Goal: Task Accomplishment & Management: Complete application form

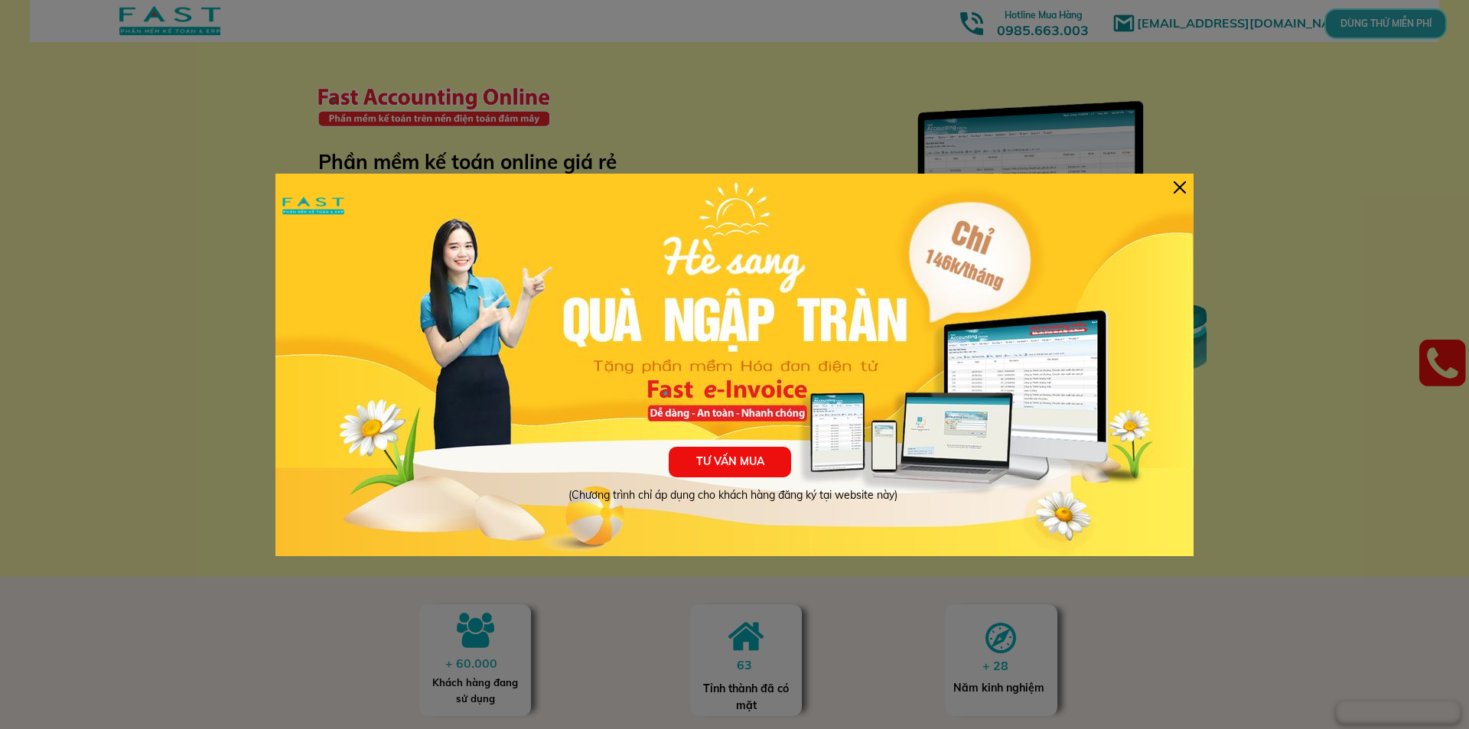
click at [706, 464] on p "TƯ VẤN MUA" at bounding box center [730, 462] width 122 height 31
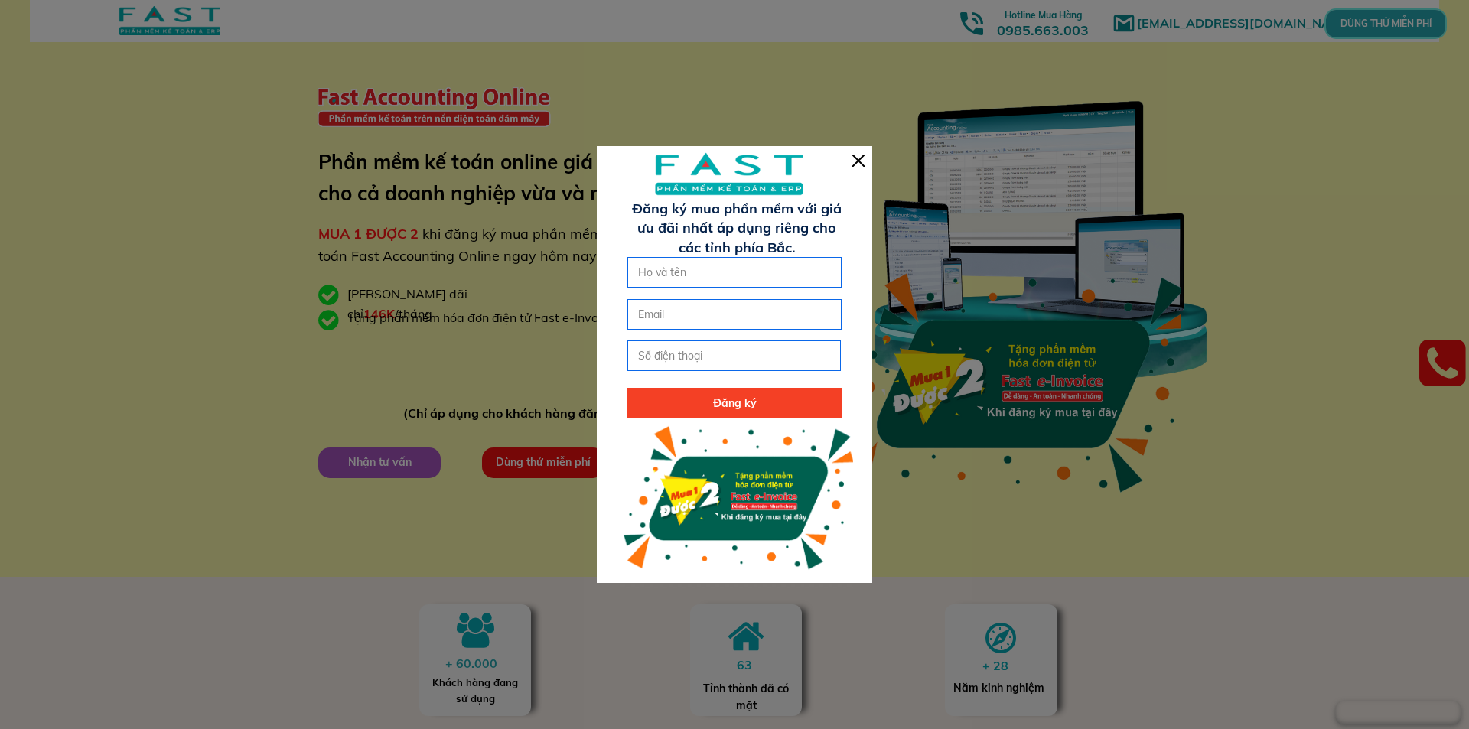
click at [856, 155] on div at bounding box center [859, 161] width 12 height 12
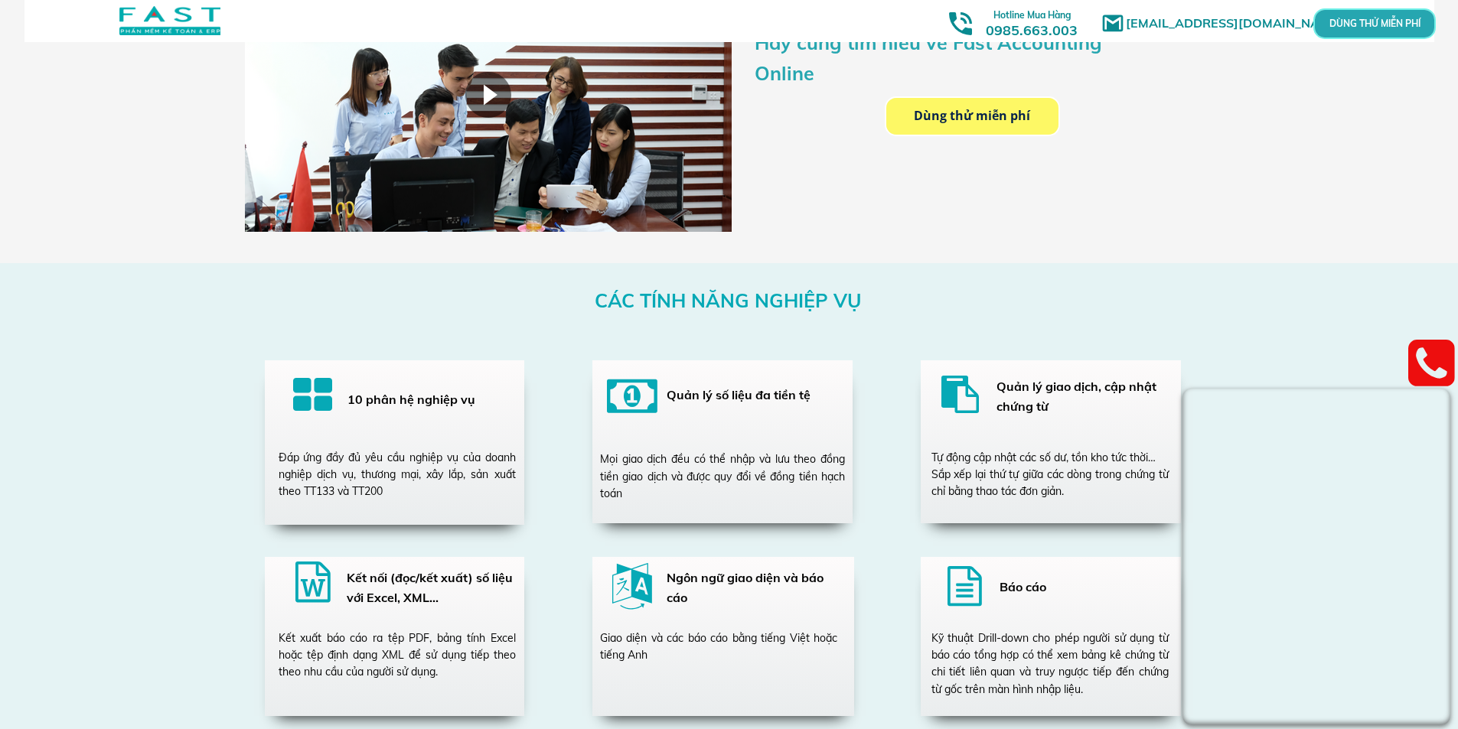
scroll to position [2373, 0]
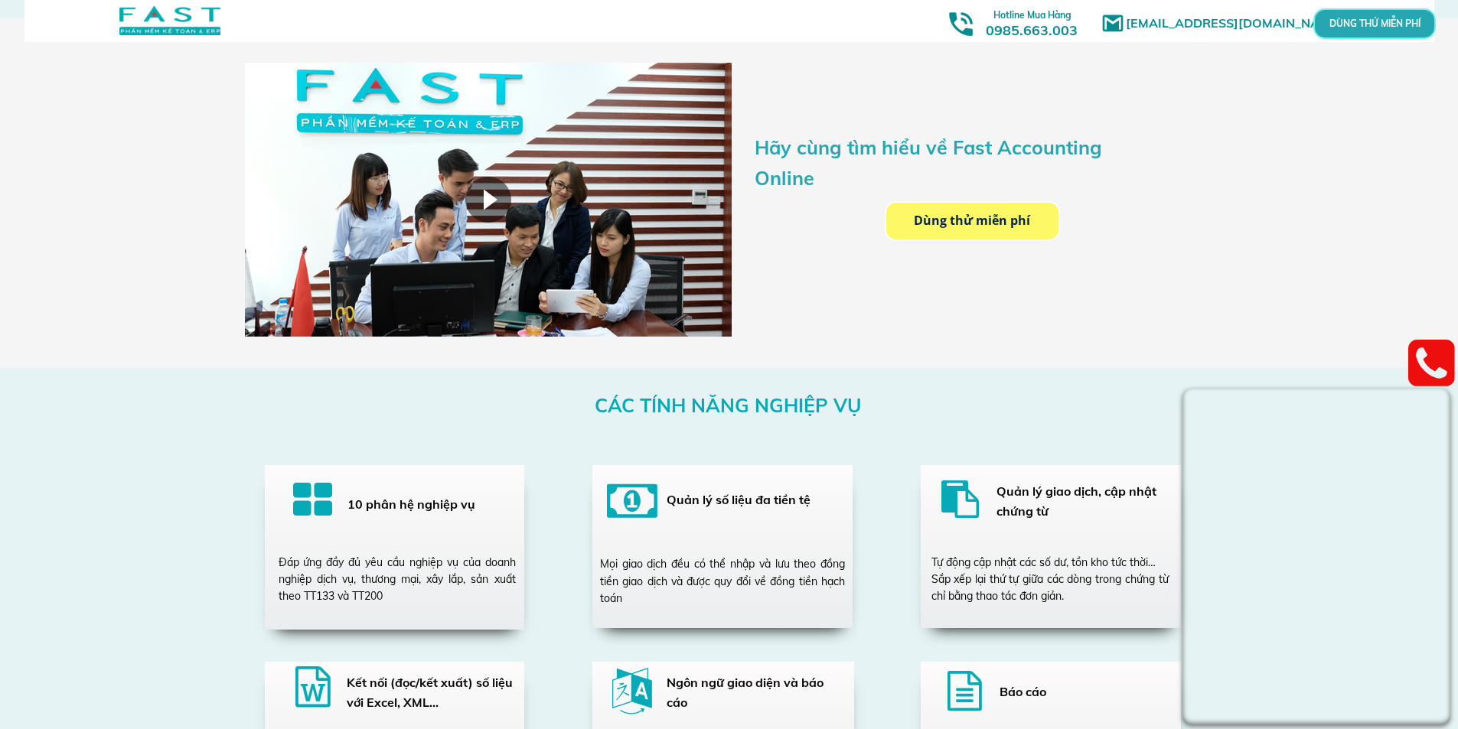
click at [478, 194] on div at bounding box center [488, 200] width 46 height 46
click at [949, 224] on p "Dùng thử miễn phí" at bounding box center [972, 221] width 189 height 41
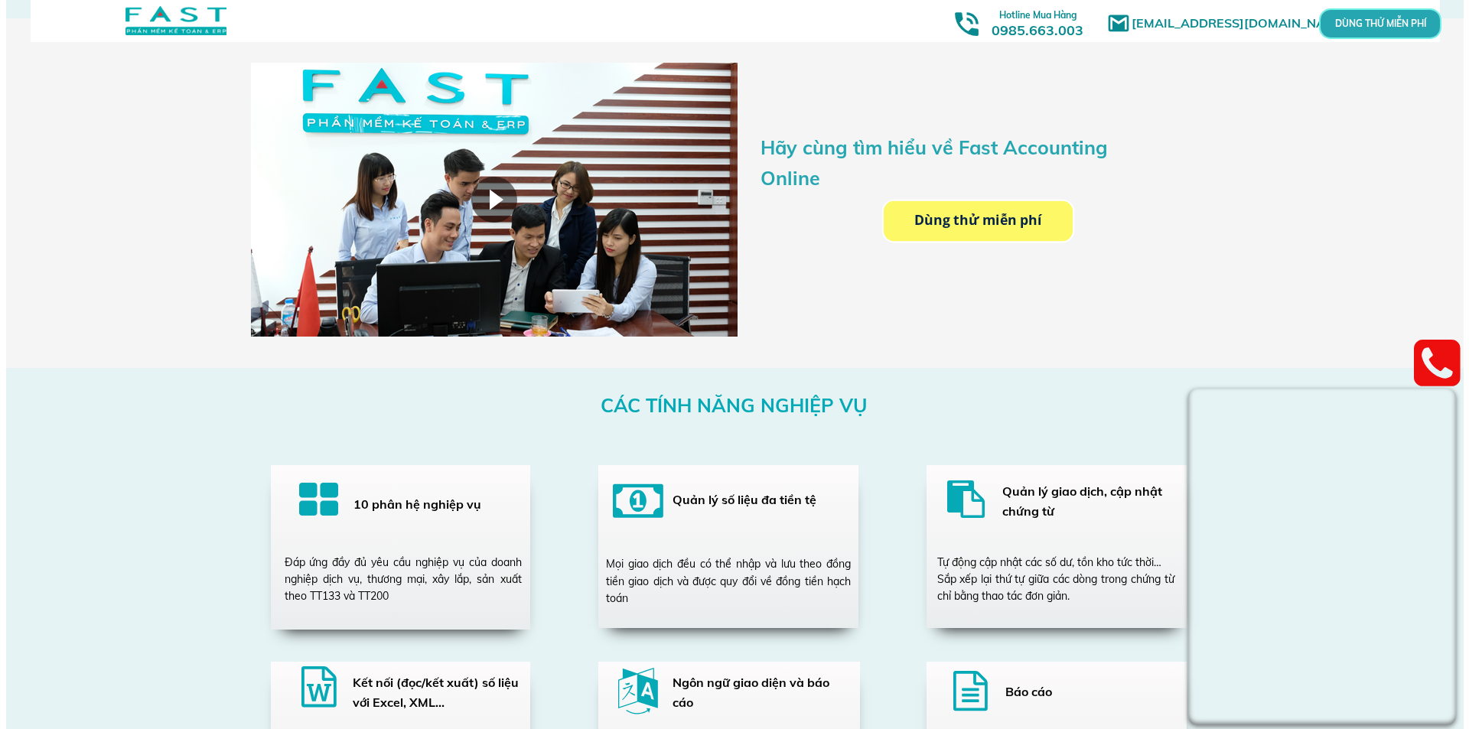
scroll to position [0, 0]
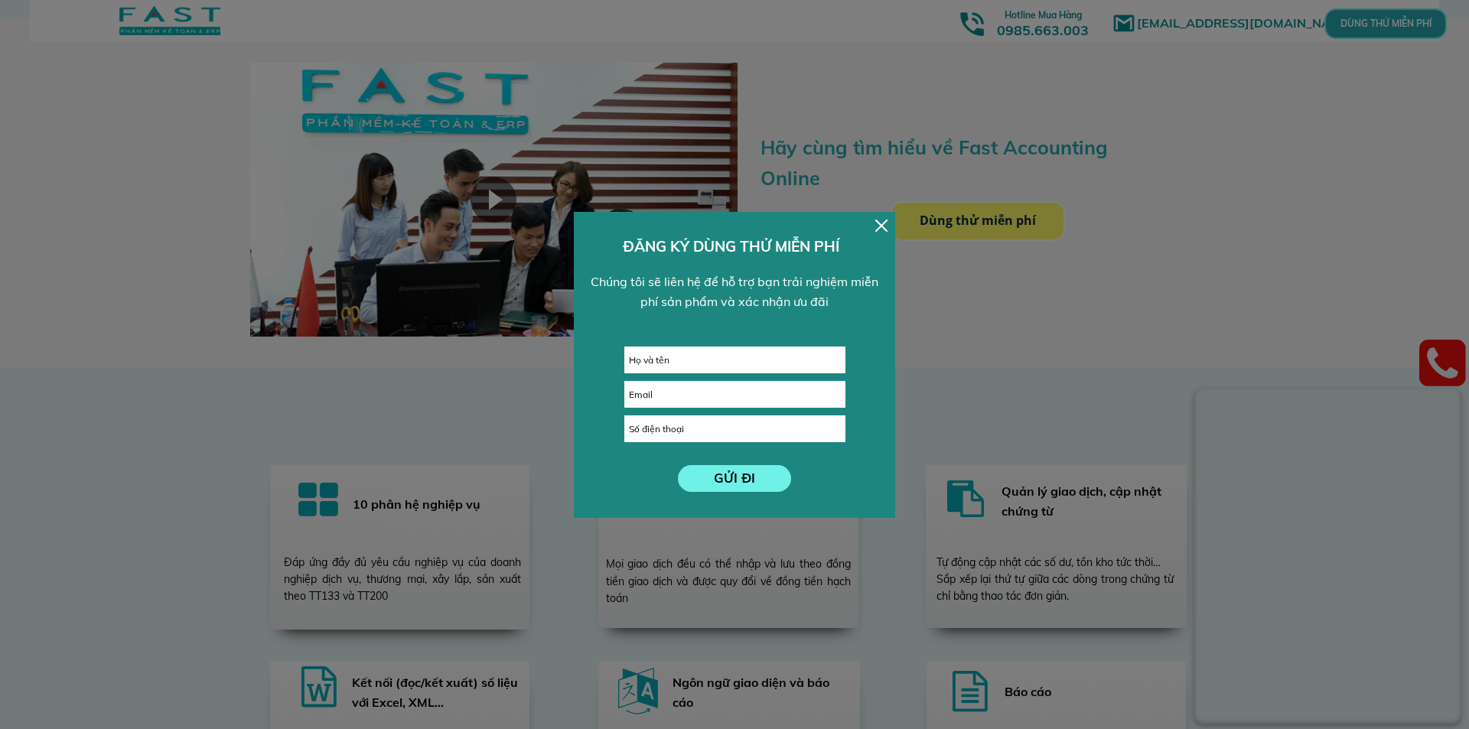
click at [670, 362] on input "text" at bounding box center [735, 359] width 220 height 25
type input "[PERSON_NAME]"
drag, startPoint x: 665, startPoint y: 409, endPoint x: 677, endPoint y: 406, distance: 12.6
click at [667, 408] on form "GỬI ĐI [PERSON_NAME]" at bounding box center [735, 419] width 221 height 145
click at [705, 393] on input "email" at bounding box center [735, 394] width 220 height 25
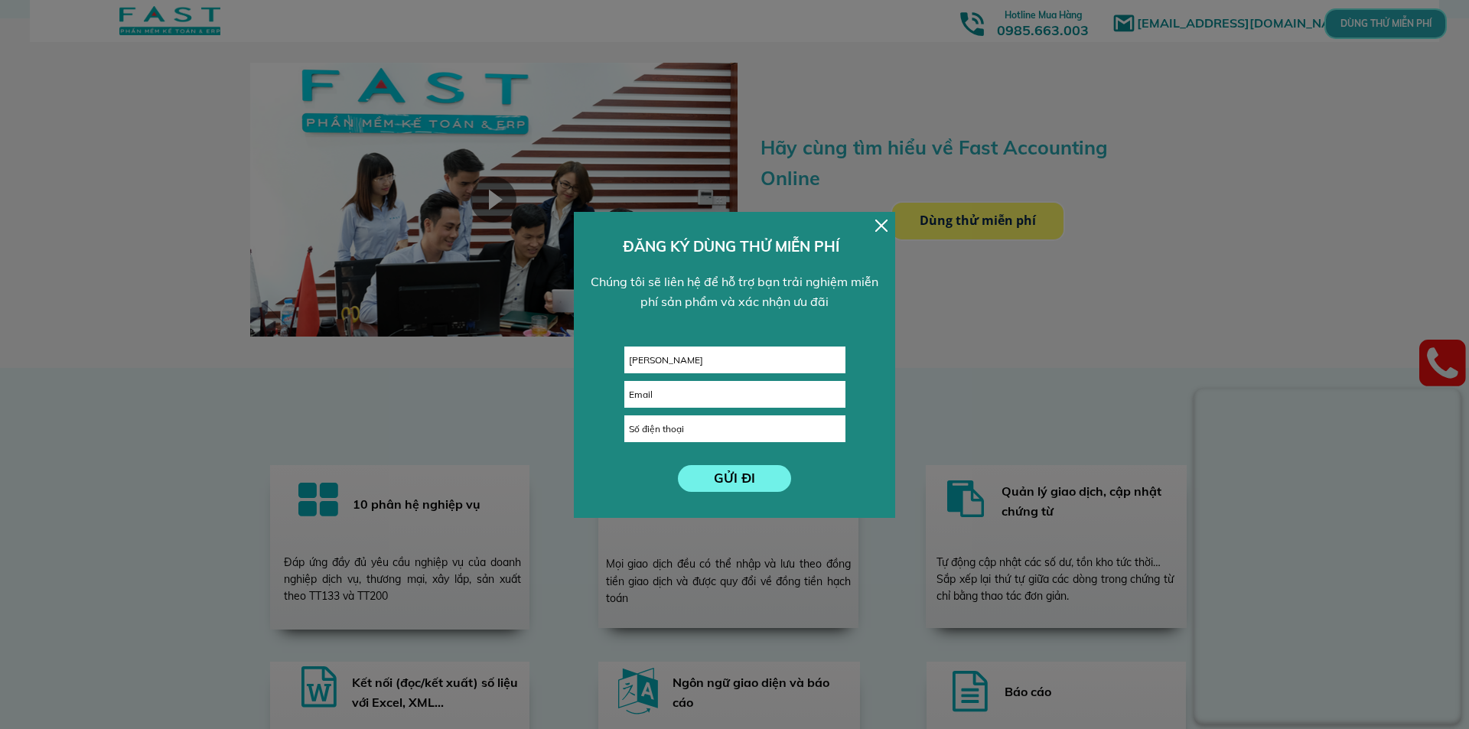
drag, startPoint x: 649, startPoint y: 392, endPoint x: 674, endPoint y: 406, distance: 28.1
click at [649, 393] on input "email" at bounding box center [735, 394] width 220 height 25
type input "[EMAIL_ADDRESS][DOMAIN_NAME]"
click at [738, 434] on input "tel" at bounding box center [735, 428] width 220 height 25
type input "0967686526"
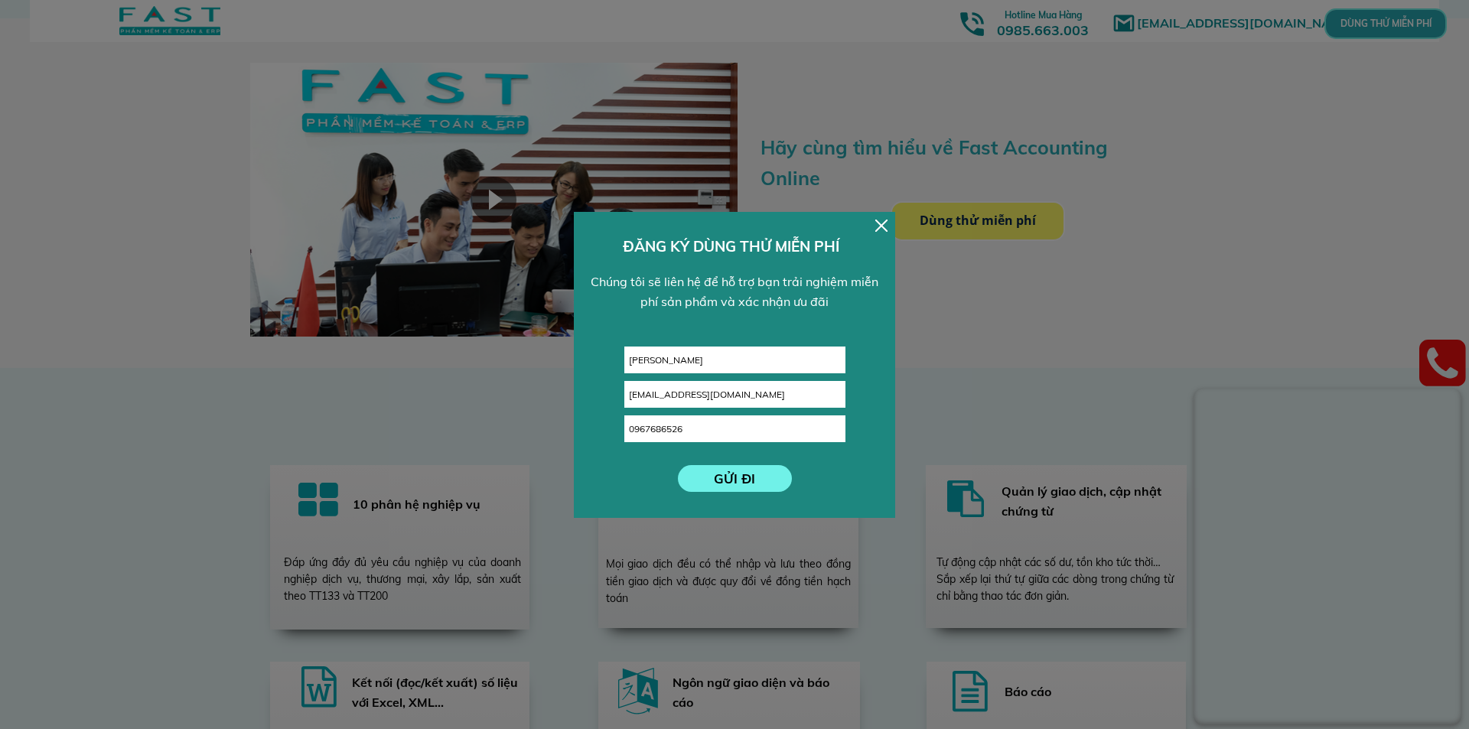
click at [746, 472] on p "GỬI ĐI" at bounding box center [735, 478] width 114 height 27
